Goal: Information Seeking & Learning: Check status

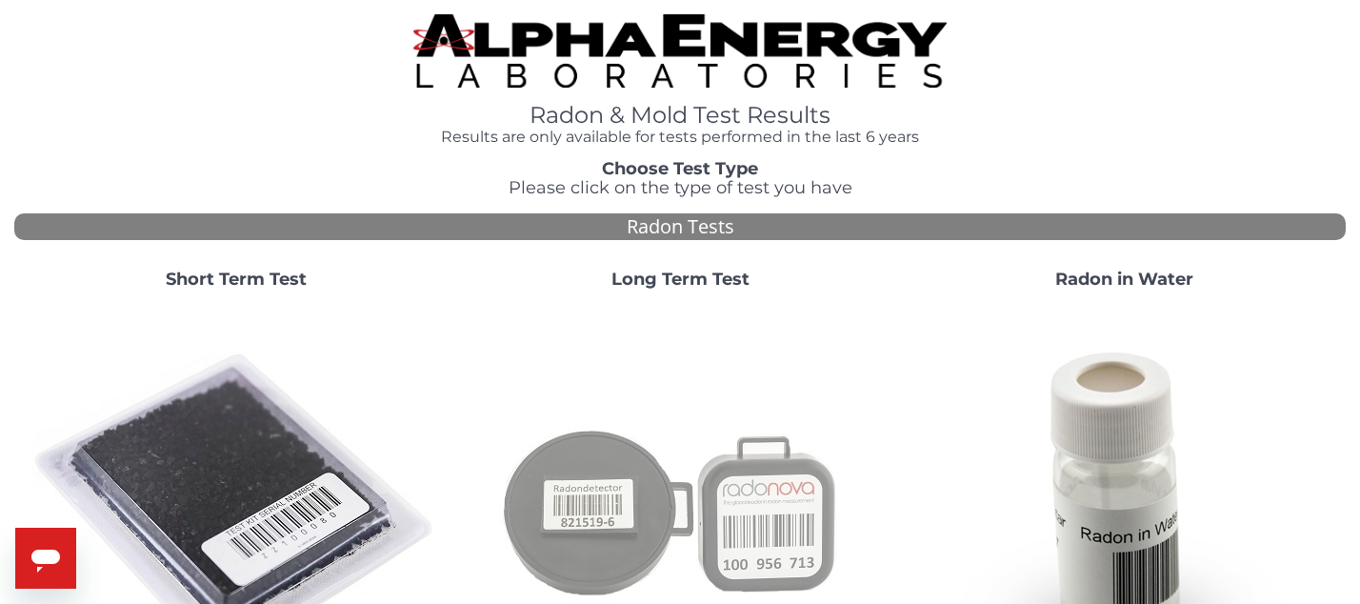
click at [725, 493] on img at bounding box center [680, 510] width 410 height 410
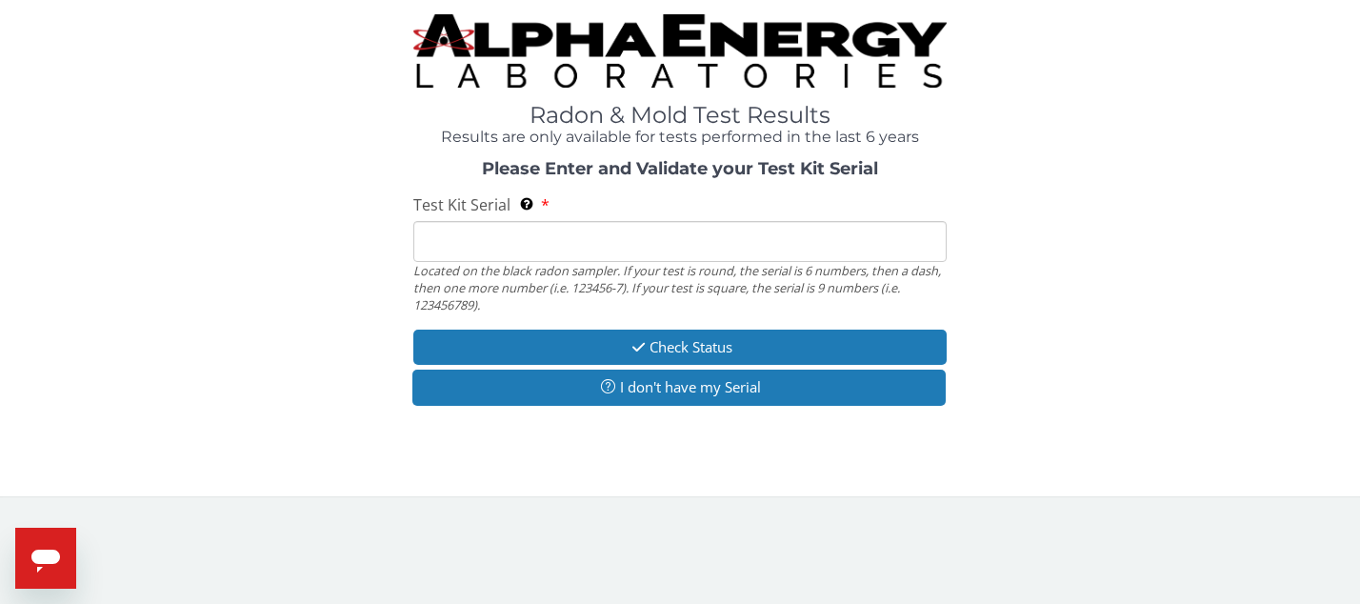
click at [538, 235] on input "Test Kit Serial Located on the black radon sampler. If your test is round, the …" at bounding box center [679, 241] width 532 height 41
type input "AT106248636"
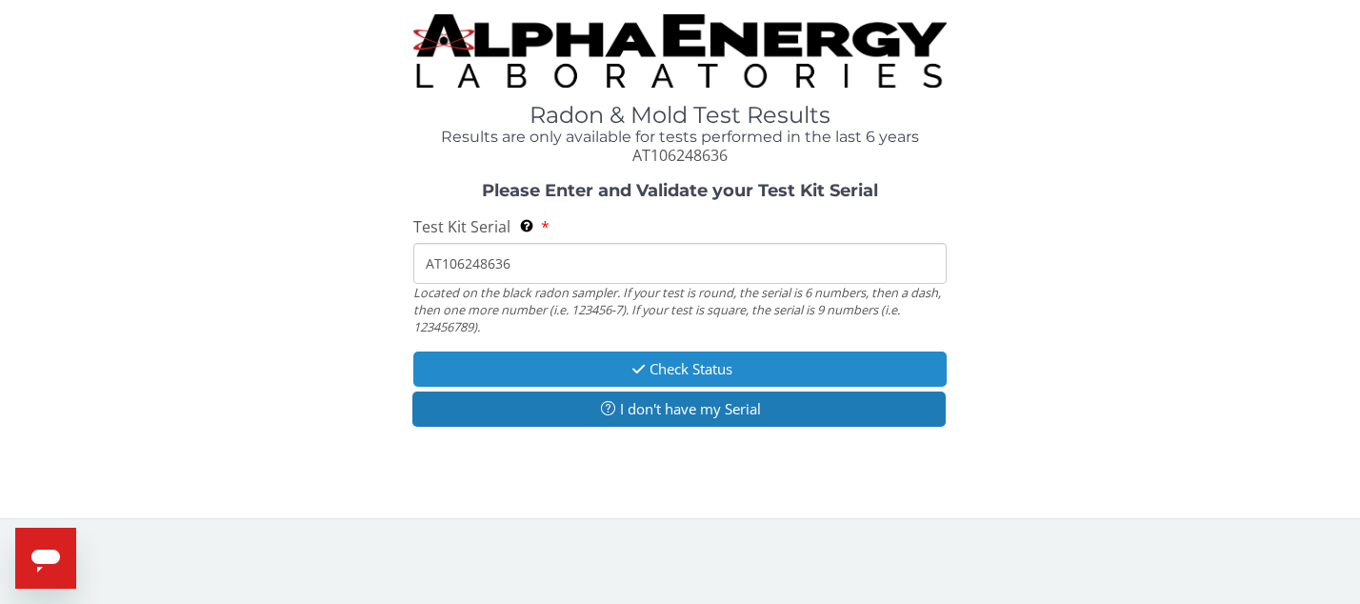
click at [657, 369] on button "Check Status" at bounding box center [679, 368] width 532 height 35
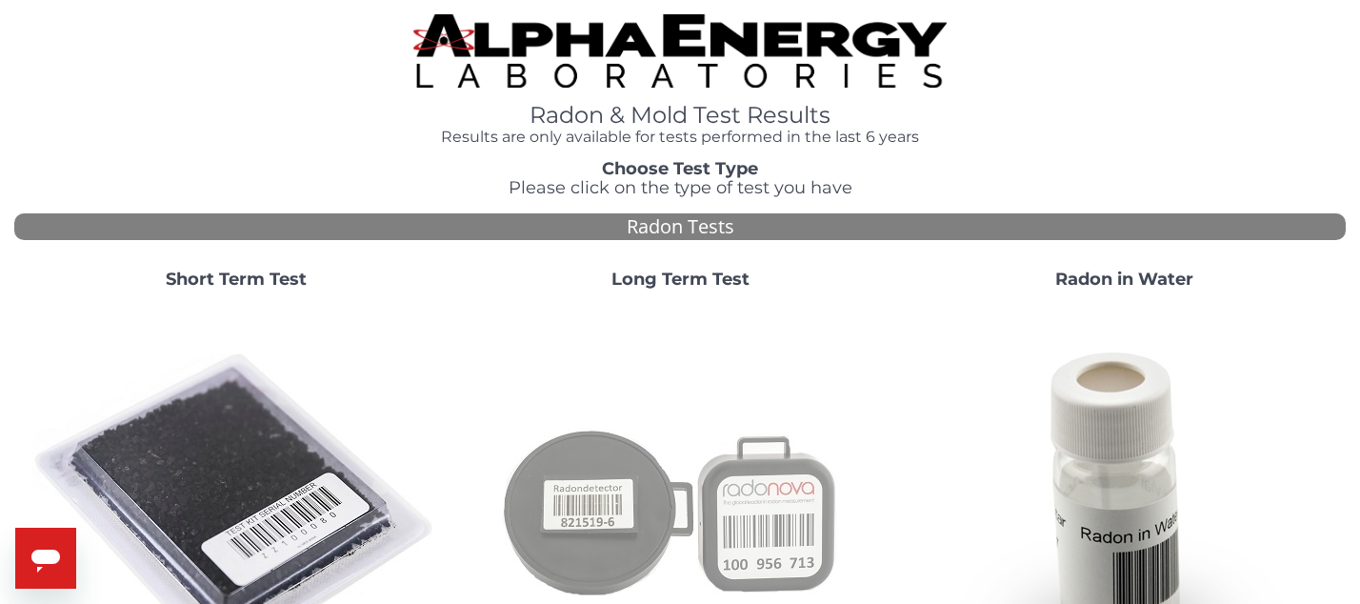
click at [610, 459] on img at bounding box center [680, 510] width 410 height 410
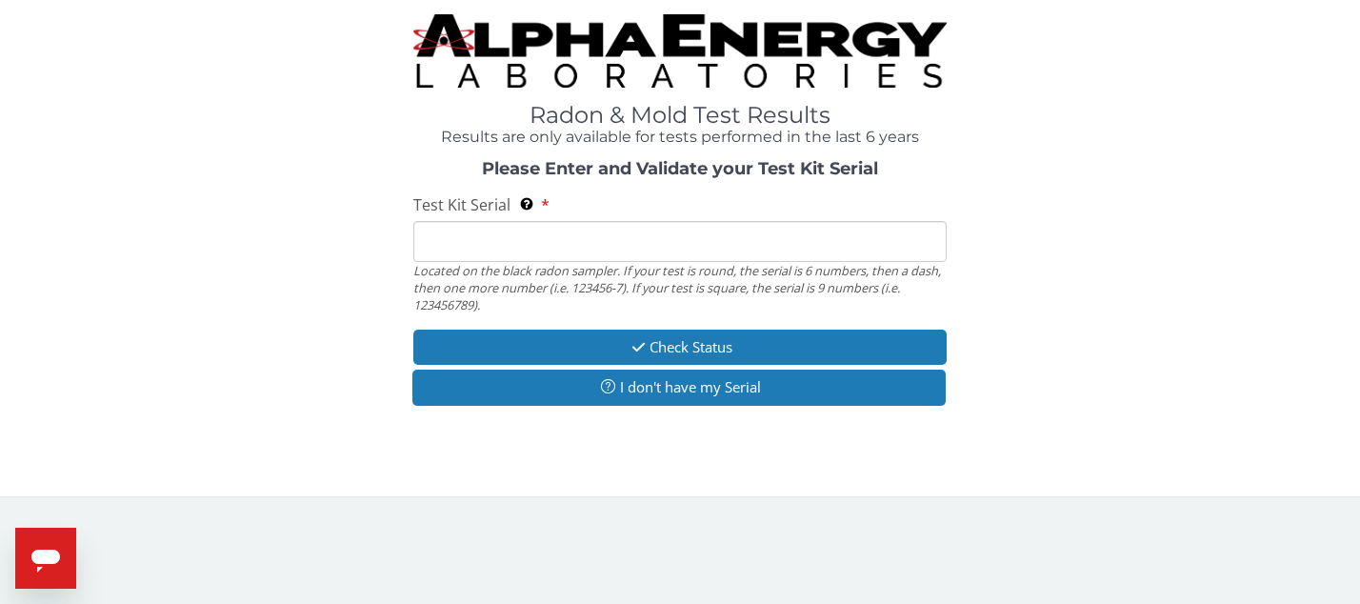
click at [667, 245] on input "Test Kit Serial Located on the black radon sampler. If your test is round, the …" at bounding box center [679, 241] width 532 height 41
type input "AT106242936"
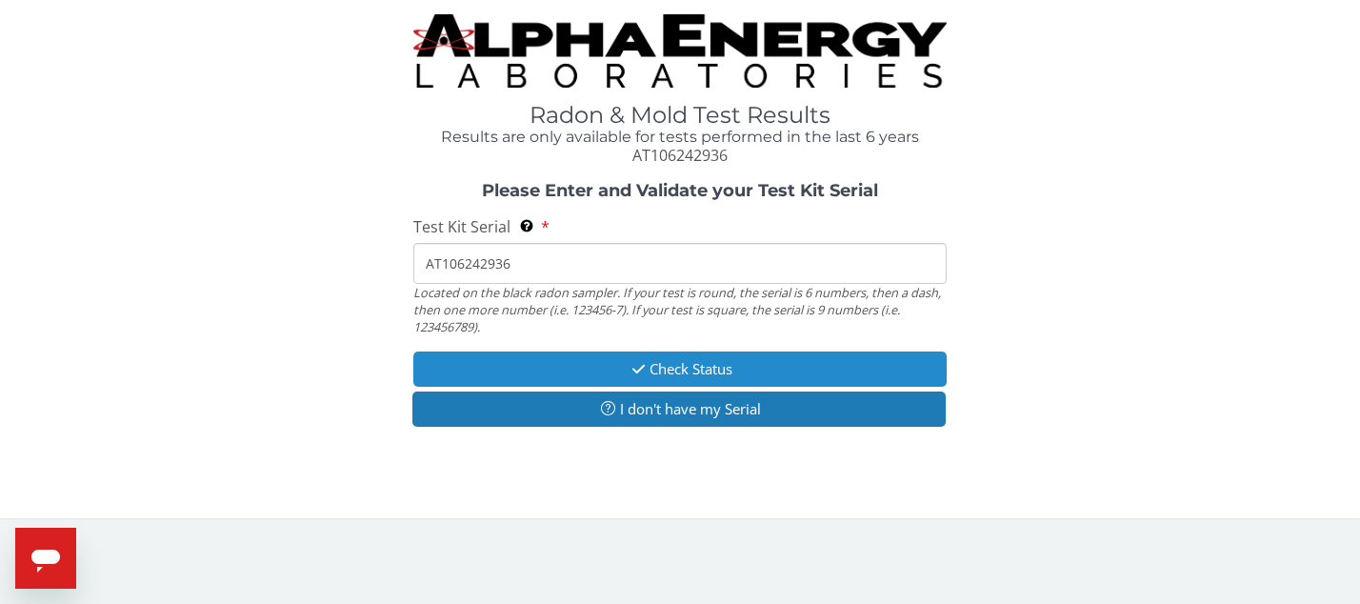
click at [640, 367] on icon "button" at bounding box center [639, 369] width 22 height 14
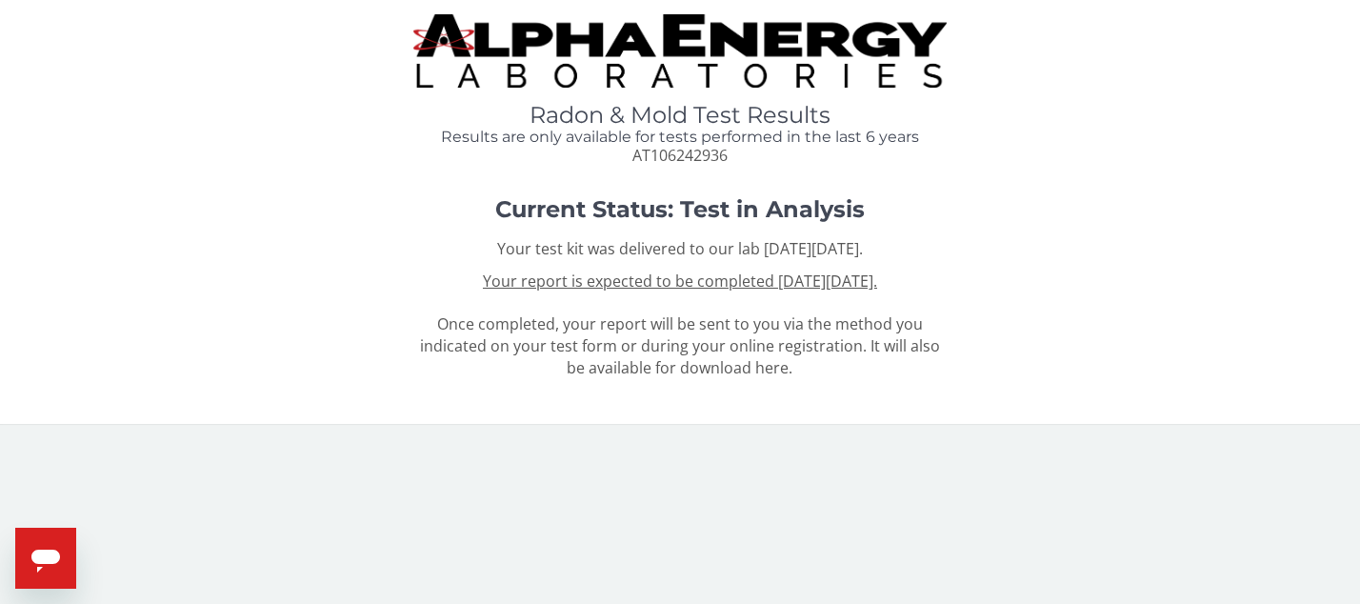
click at [487, 291] on div "Your test kit was delivered to our lab [DATE][DATE]. Your report is expected to…" at bounding box center [679, 308] width 532 height 141
click at [483, 279] on u "Your report is expected to be completed [DATE][DATE]." at bounding box center [680, 280] width 394 height 21
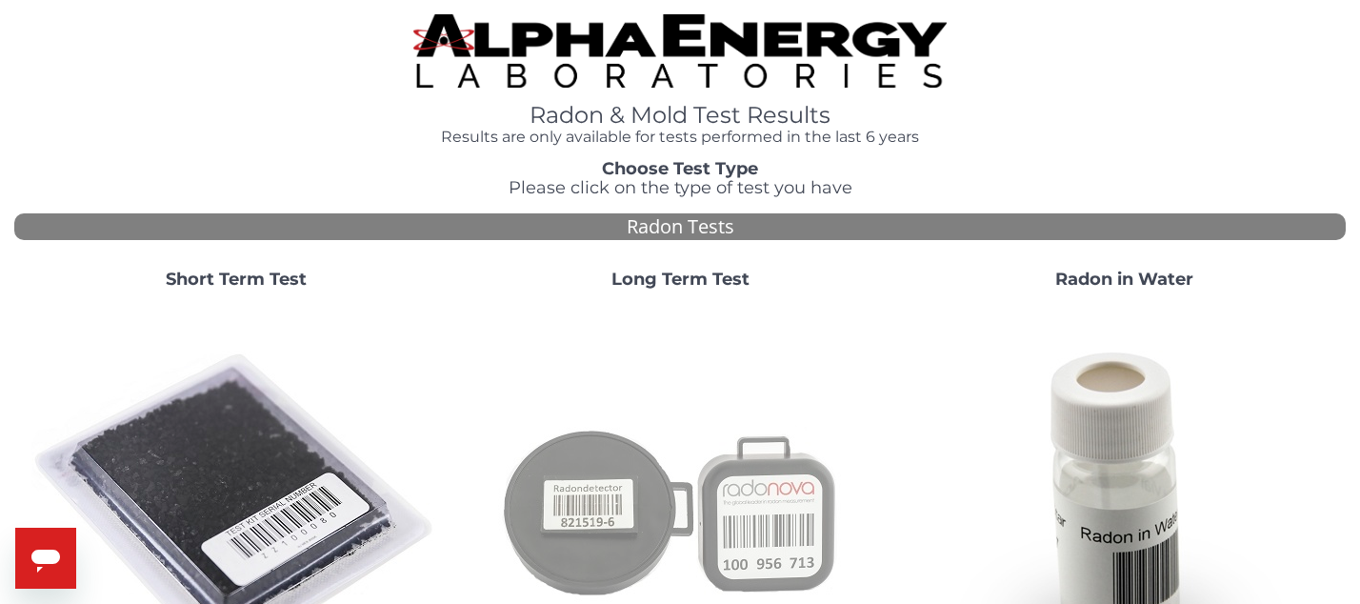
click at [710, 513] on img at bounding box center [680, 510] width 410 height 410
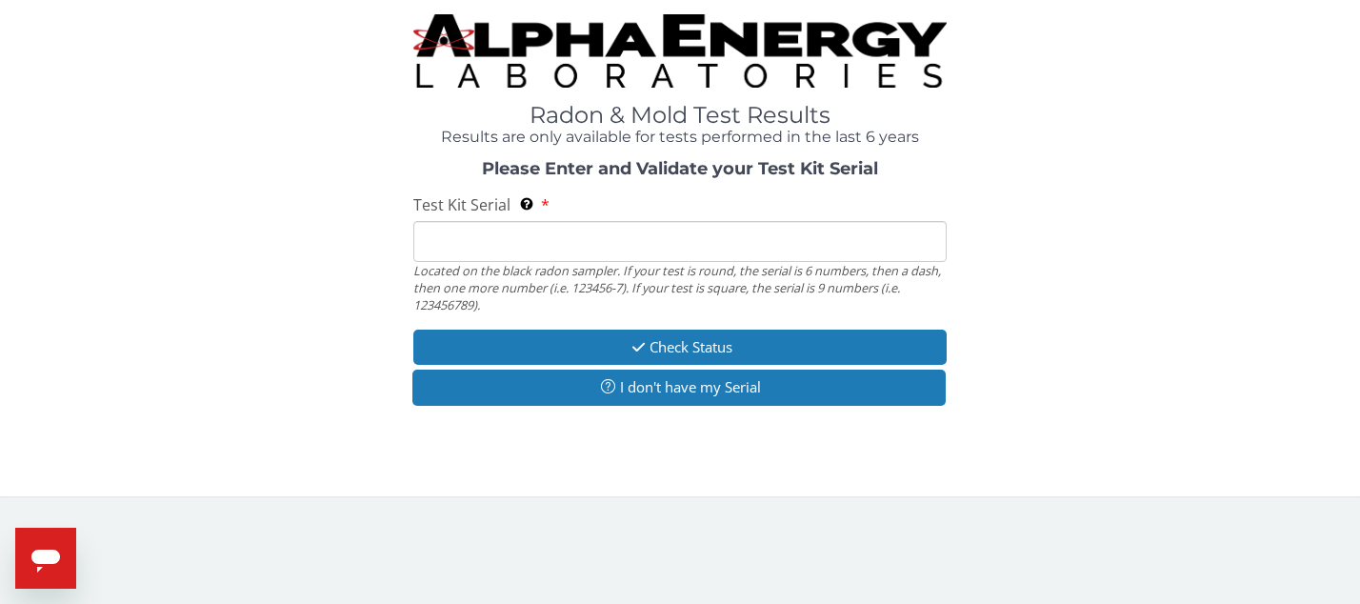
click at [639, 227] on input "Test Kit Serial Located on the black radon sampler. If your test is round, the …" at bounding box center [679, 241] width 532 height 41
type input "AT106245152"
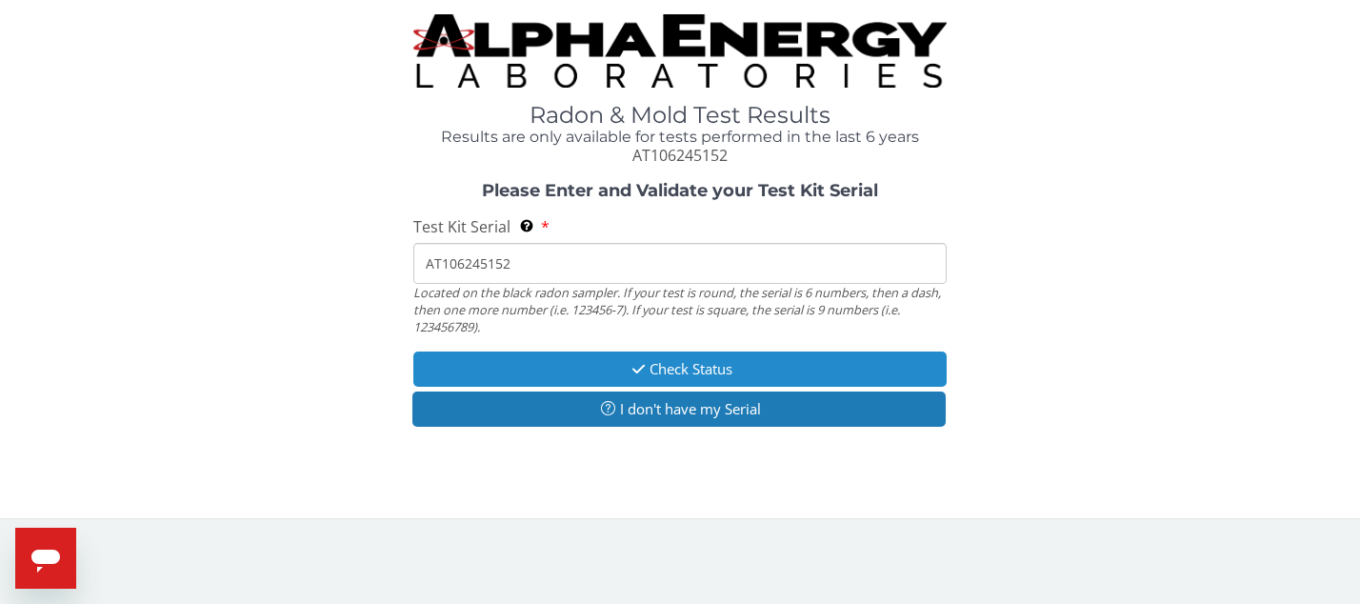
click at [651, 368] on button "Check Status" at bounding box center [679, 368] width 532 height 35
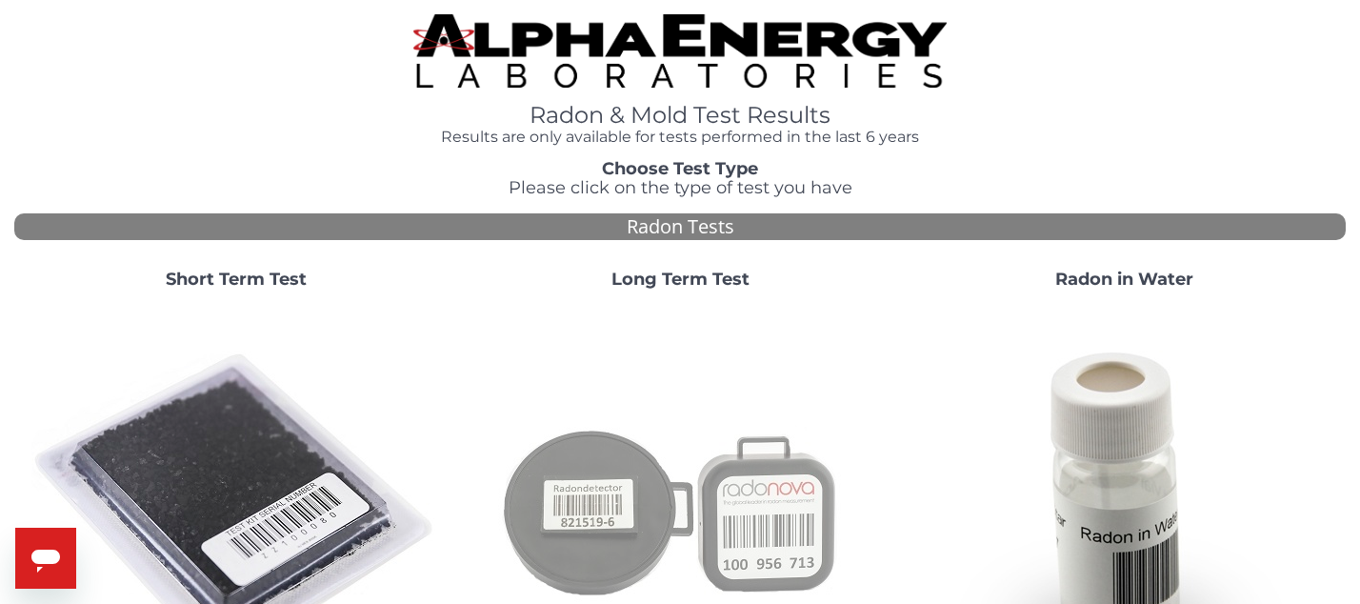
click at [630, 415] on img at bounding box center [680, 510] width 410 height 410
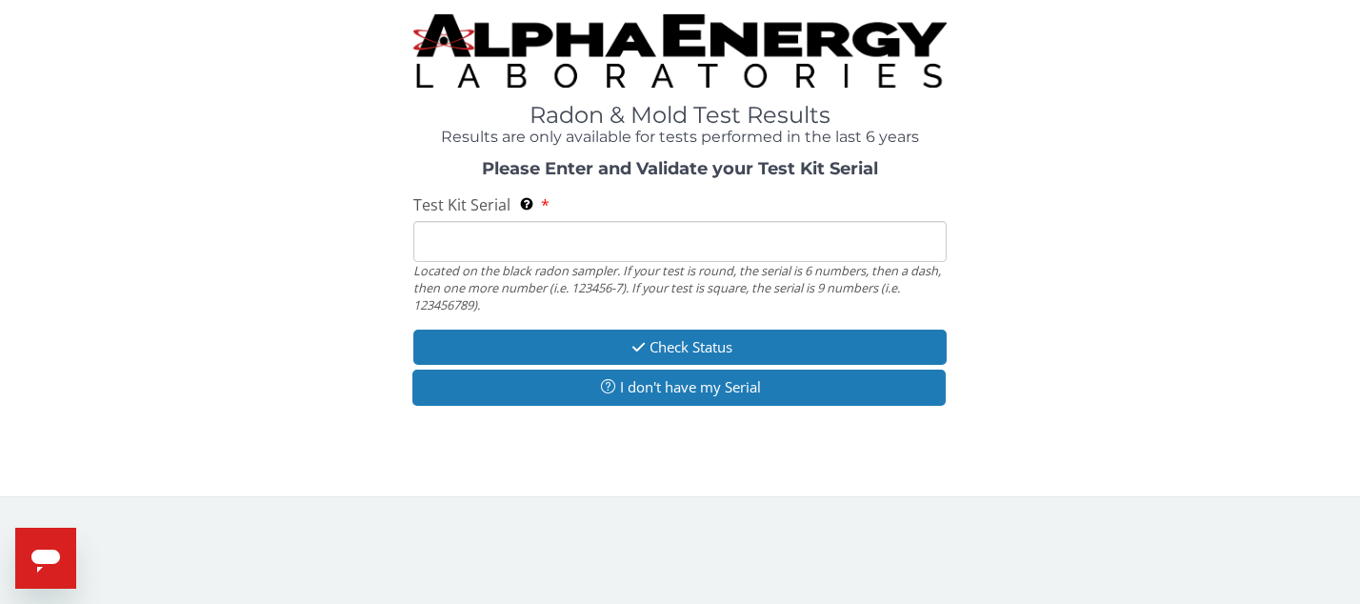
click at [637, 234] on input "Test Kit Serial Located on the black radon sampler. If your test is round, the …" at bounding box center [679, 241] width 532 height 41
type input "AT106270507"
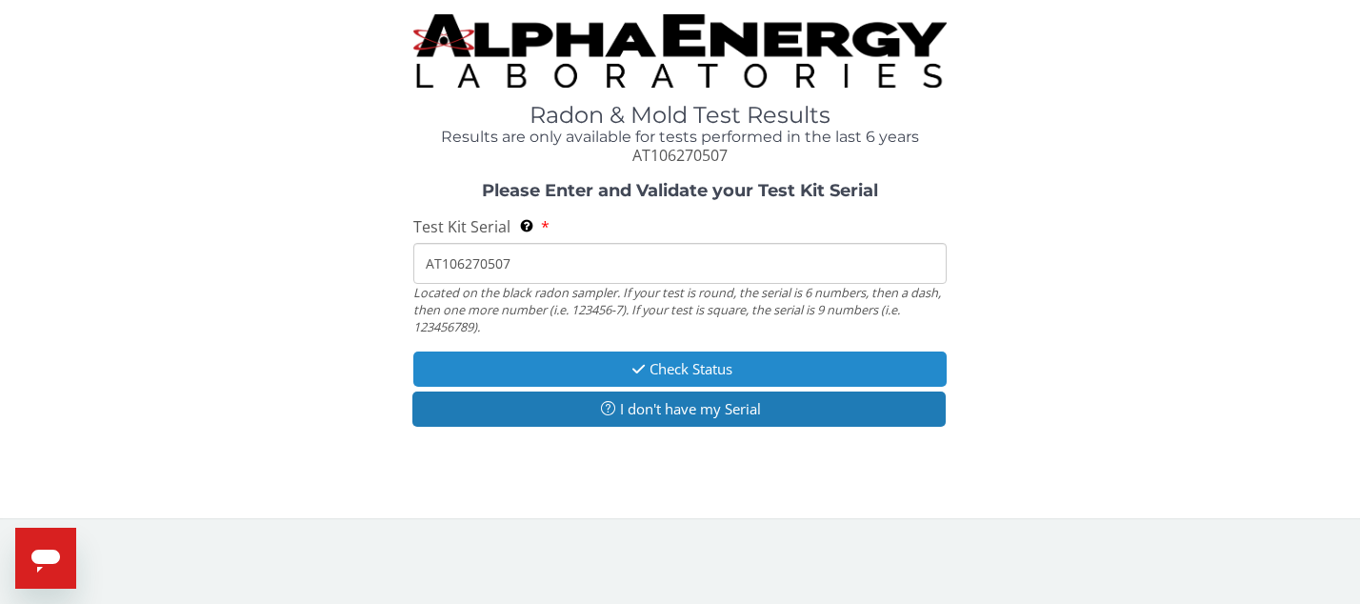
click at [645, 359] on button "Check Status" at bounding box center [679, 368] width 532 height 35
